Goal: Use online tool/utility: Use online tool/utility

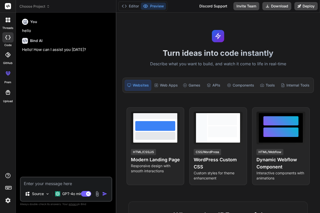
click at [7, 198] on img at bounding box center [8, 200] width 9 height 9
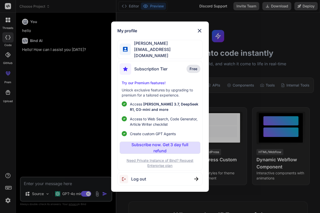
click at [201, 32] on img at bounding box center [200, 31] width 6 height 6
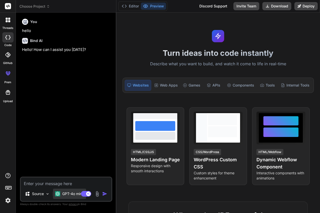
click at [68, 194] on p "GPT-4o min.." at bounding box center [73, 193] width 22 height 5
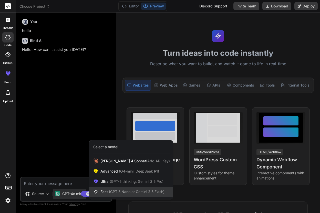
click at [114, 193] on span "(GPT 5 Nano or Gemini 2.5 Flash)" at bounding box center [137, 192] width 56 height 4
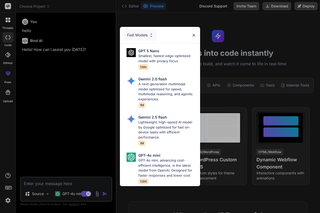
click at [192, 34] on img at bounding box center [194, 35] width 4 height 4
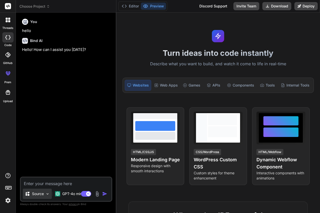
click at [37, 191] on p "Source" at bounding box center [38, 193] width 12 height 5
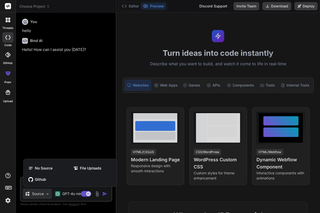
click at [37, 191] on div at bounding box center [160, 106] width 320 height 213
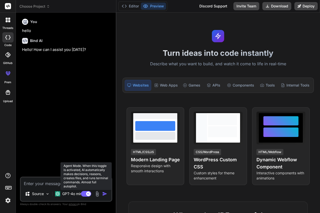
click at [89, 195] on rect at bounding box center [88, 194] width 5 height 5
click at [83, 194] on icon at bounding box center [84, 193] width 3 height 3
click at [88, 194] on icon at bounding box center [88, 193] width 3 height 3
type textarea "x"
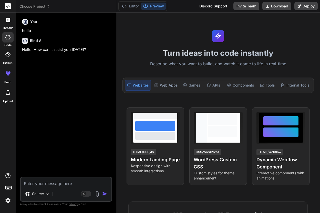
click at [57, 183] on textarea at bounding box center [66, 182] width 91 height 9
paste textarea "Loremi d sitametconse, adipis-elitsedd eiu tem incidi utl etdolorem aliqua “Eni…"
type textarea "Loremi d sitametconse, adipis-elitsedd eiu tem incidi utl etdolorem aliqua “Eni…"
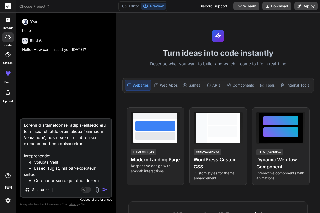
type textarea "x"
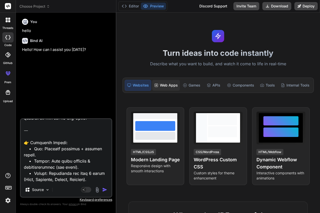
type textarea "Loremi d sitametconse, adipis-elitsedd eiu tem incidi utl etdolorem aliqua “Eni…"
click at [173, 85] on div "Web Apps" at bounding box center [166, 85] width 28 height 11
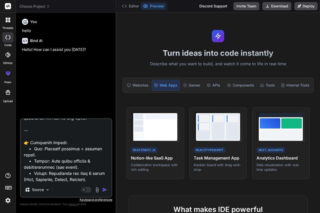
click at [103, 191] on img "button" at bounding box center [104, 189] width 5 height 5
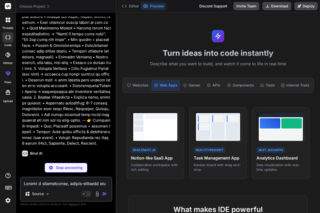
scroll to position [139, 0]
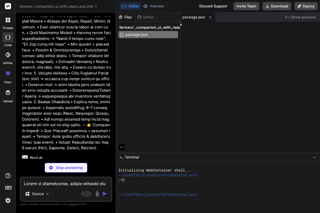
type textarea "x"
type textarea "</head> <body> <div id="root"></div> <script type="module" src="/src/main.jsx">…"
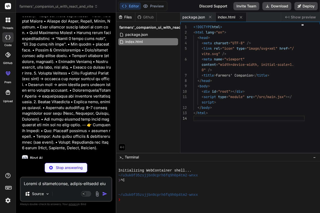
type textarea "x"
type textarea ");"
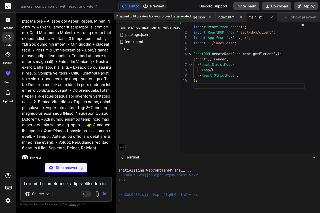
type textarea "x"
type textarea "}"
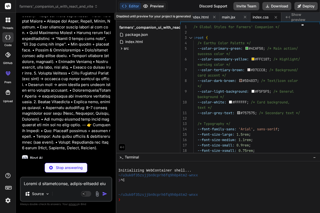
type textarea "x"
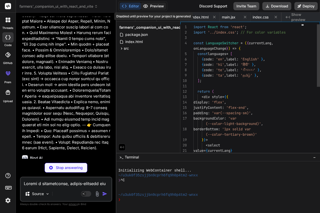
scroll to position [5, 0]
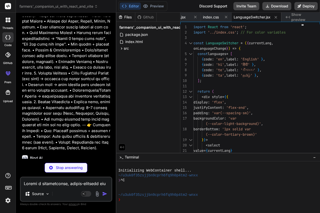
type textarea "x"
type textarea "export default BottomNavigationBar;"
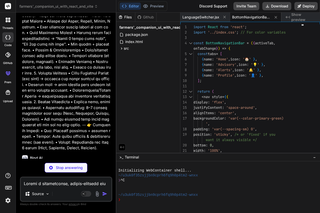
type textarea "x"
type textarea "</h3>} {content && <p className="card-content">{content}</p>} </div> ); }; expo…"
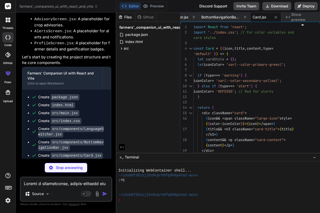
scroll to position [529, 0]
type textarea "x"
type textarea "</button> </> )} </div> </div> ); }; export default LoginScreen;"
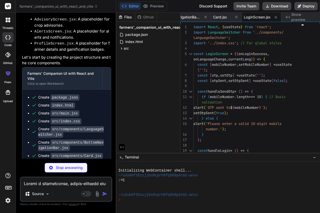
type textarea "x"
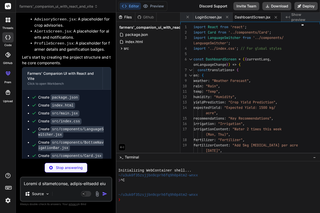
scroll to position [0, 293]
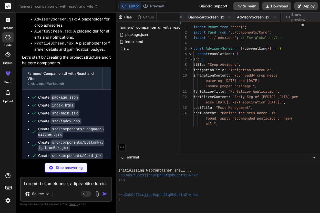
type textarea "x"
type textarea ")} </div> ); }; export default AlertsScreen;"
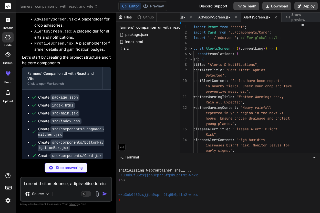
type textarea "x"
type textarea "))} </div> </div> ); }; export default ProfileScreen;"
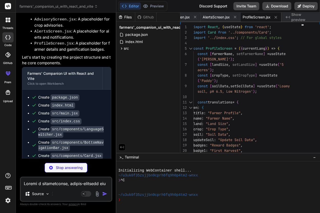
type textarea "x"
type textarea "export default App;"
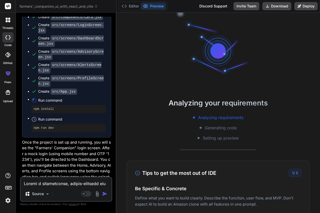
scroll to position [667, 0]
type textarea "x"
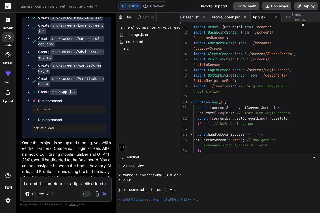
scroll to position [0, 0]
click at [170, 5] on div "Editor Preview Disabled until preview for your project is generated Discord Sup…" at bounding box center [218, 6] width 204 height 13
click at [52, 183] on textarea at bounding box center [66, 182] width 91 height 9
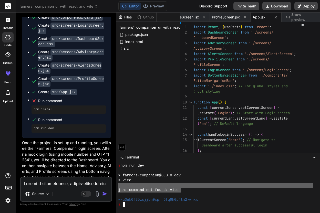
drag, startPoint x: 182, startPoint y: 193, endPoint x: 116, endPoint y: 186, distance: 66.7
click at [116, 186] on div "farmers'_companion_ui_with_react_and_vite Created with Pixso. Bind AI Web Searc…" at bounding box center [168, 106] width 304 height 213
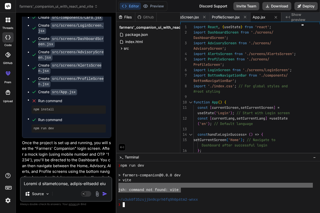
click at [82, 181] on textarea at bounding box center [66, 182] width 91 height 9
paste textarea "jsh: command not found: vite"
type textarea "jsh: command not found: vite"
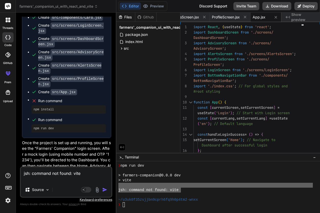
type textarea "x"
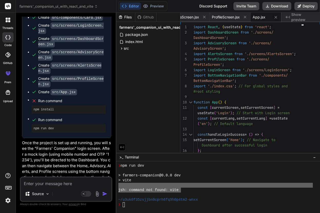
scroll to position [720, 0]
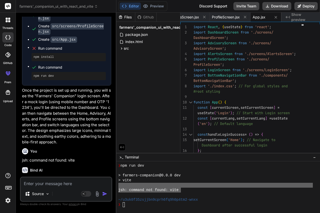
type textarea "x"
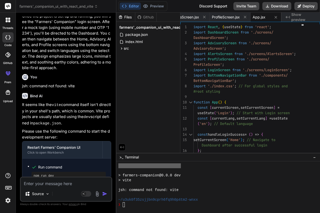
scroll to position [0, 0]
click at [66, 174] on pre "npm run dev" at bounding box center [69, 176] width 70 height 4
click at [42, 165] on span "Run command" at bounding box center [72, 167] width 68 height 5
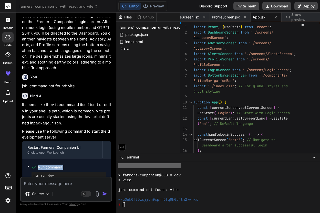
click at [48, 174] on pre "npm run dev" at bounding box center [69, 176] width 70 height 4
click at [134, 205] on div "❯" at bounding box center [215, 204] width 195 height 5
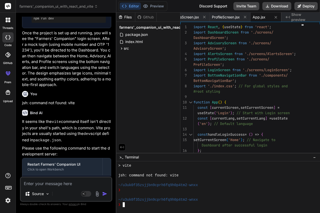
scroll to position [776, 0]
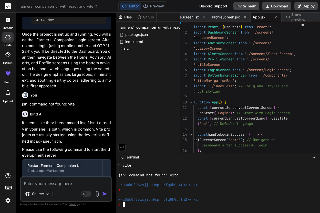
click at [292, 17] on span "Show preview" at bounding box center [303, 17] width 25 height 10
click at [305, 17] on span "Show preview" at bounding box center [303, 17] width 25 height 10
click at [286, 22] on div "Created with Pixso. Show preview" at bounding box center [301, 17] width 38 height 9
click at [137, 8] on button "Editor" at bounding box center [130, 6] width 21 height 7
